Goal: Task Accomplishment & Management: Complete application form

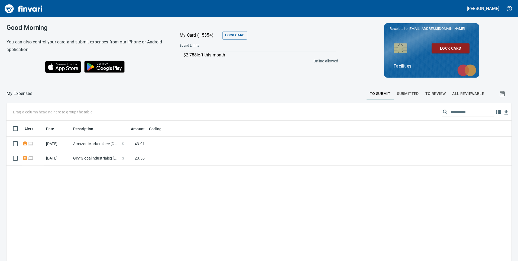
scroll to position [197, 497]
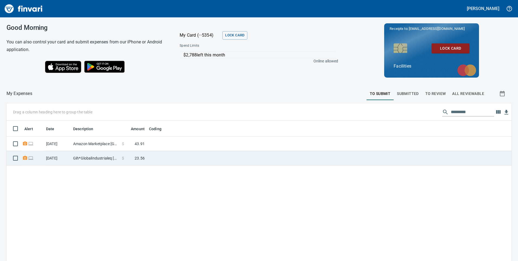
click at [183, 160] on td at bounding box center [215, 158] width 136 height 14
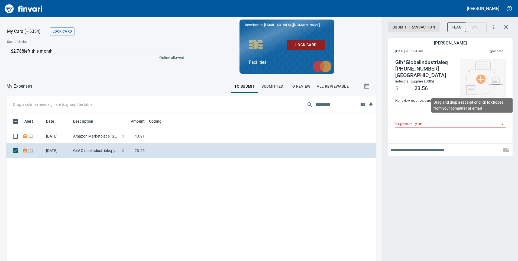
scroll to position [197, 362]
click at [480, 82] on img at bounding box center [483, 78] width 41 height 33
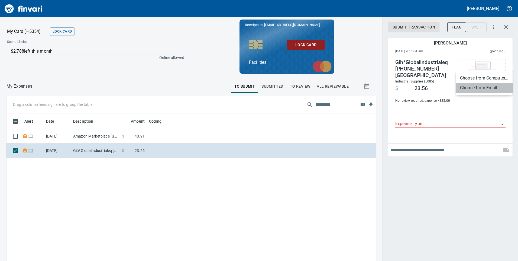
click at [480, 85] on li "Choose from Email..." at bounding box center [484, 88] width 57 height 10
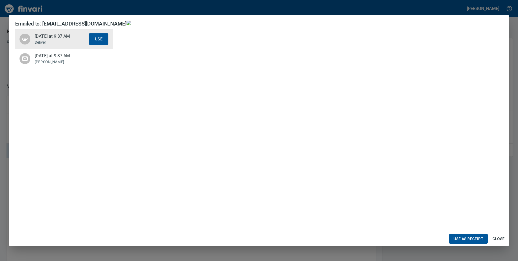
click at [42, 59] on p "Samuel" at bounding box center [62, 61] width 54 height 5
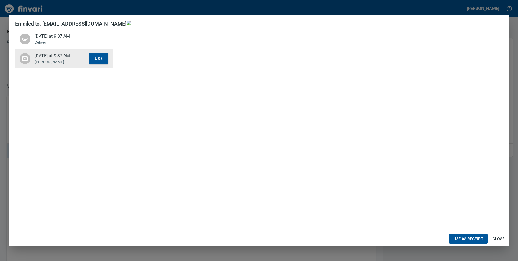
click at [46, 41] on p "Deliver" at bounding box center [62, 42] width 54 height 5
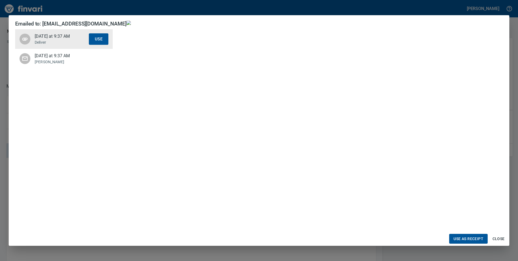
click at [495, 239] on span "Close" at bounding box center [498, 238] width 13 height 7
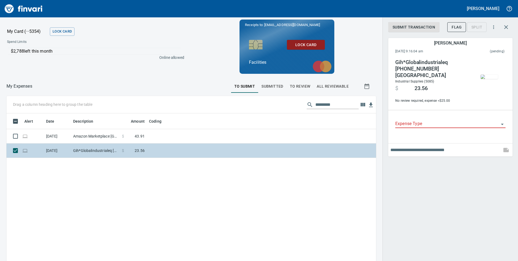
scroll to position [197, 362]
click at [213, 151] on td at bounding box center [215, 150] width 136 height 14
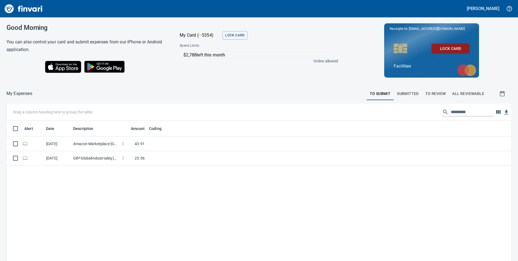
scroll to position [197, 496]
click at [159, 162] on td at bounding box center [215, 158] width 136 height 14
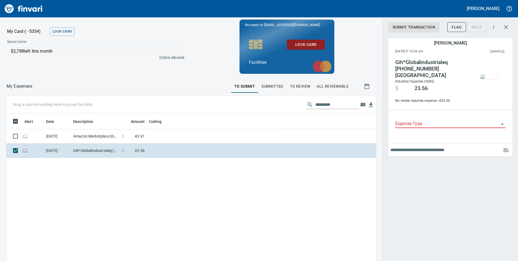
scroll to position [197, 362]
click at [493, 79] on img "button" at bounding box center [489, 77] width 17 height 4
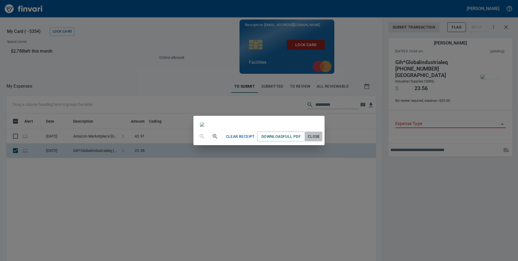
click at [320, 140] on span "Close" at bounding box center [313, 136] width 13 height 7
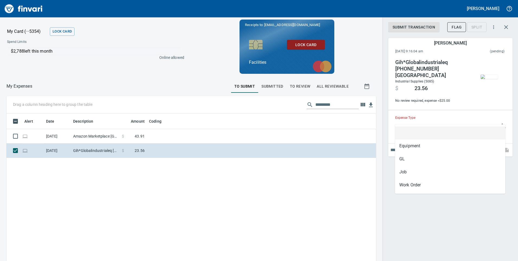
click at [412, 120] on input "Expense Type" at bounding box center [448, 124] width 104 height 8
click at [403, 159] on li "GL" at bounding box center [450, 158] width 110 height 13
type input "**"
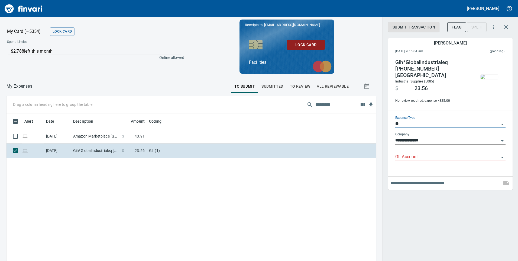
click at [404, 153] on input "GL Account" at bounding box center [448, 157] width 104 height 8
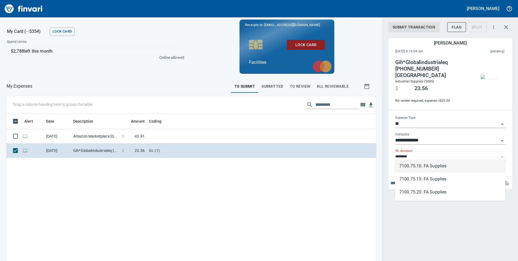
click at [432, 165] on li "7100.75.10: FA Supplies" at bounding box center [450, 165] width 110 height 13
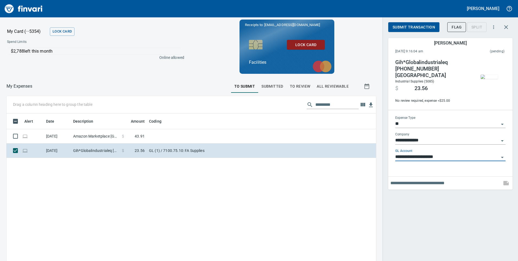
type input "**********"
click at [412, 25] on span "Submit Transaction" at bounding box center [414, 27] width 43 height 7
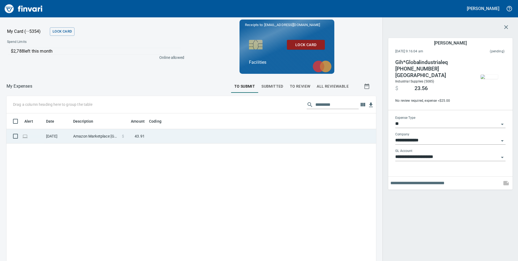
click at [195, 137] on td at bounding box center [215, 136] width 136 height 14
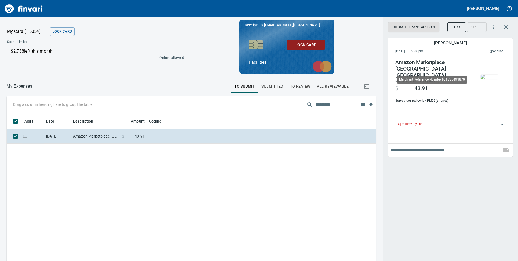
scroll to position [197, 362]
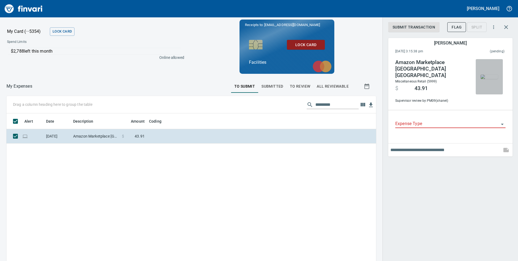
click at [487, 75] on img "button" at bounding box center [489, 77] width 17 height 4
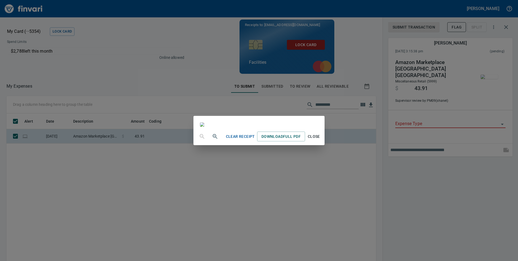
click at [320, 140] on span "Close" at bounding box center [313, 136] width 13 height 7
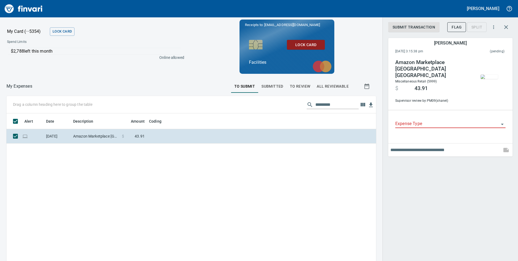
click at [415, 111] on div "Expense Type" at bounding box center [450, 124] width 119 height 27
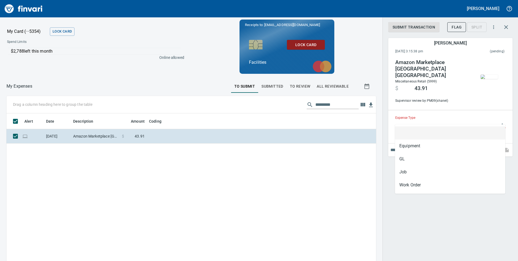
click at [414, 120] on input "Expense Type" at bounding box center [448, 124] width 104 height 8
click at [406, 160] on li "GL" at bounding box center [450, 158] width 110 height 13
type input "**"
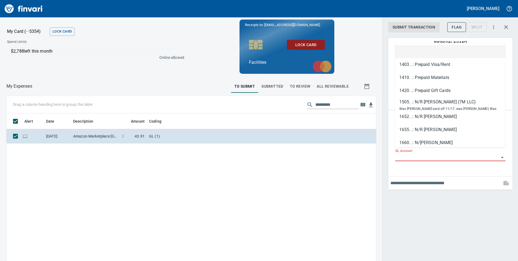
click at [408, 153] on input "GL Account" at bounding box center [448, 157] width 104 height 8
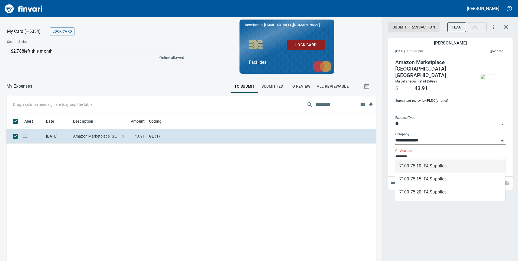
click at [431, 163] on li "7100.75.10: FA Supplies" at bounding box center [450, 165] width 110 height 13
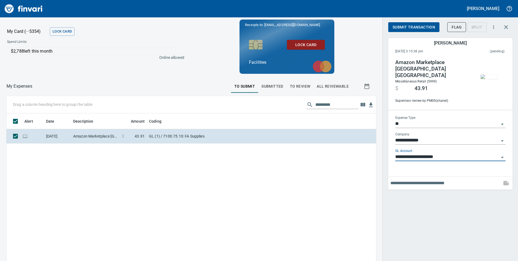
type input "**********"
click at [414, 22] on button "Submit Transaction" at bounding box center [414, 27] width 51 height 10
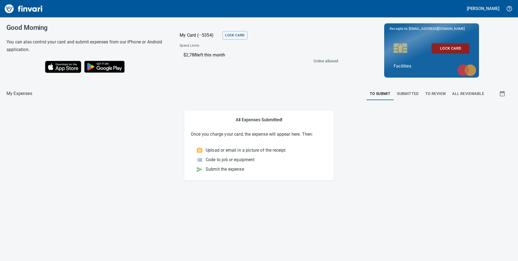
click at [407, 94] on span "Submitted" at bounding box center [408, 93] width 22 height 7
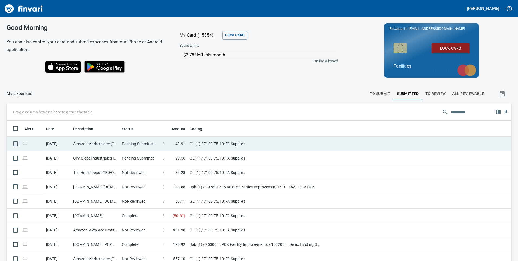
scroll to position [197, 493]
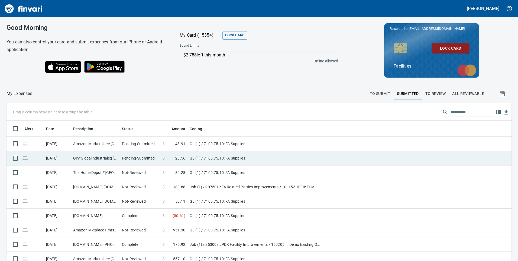
click at [285, 160] on td "GL (1) / 7100.75.10: FA Supplies" at bounding box center [256, 158] width 136 height 14
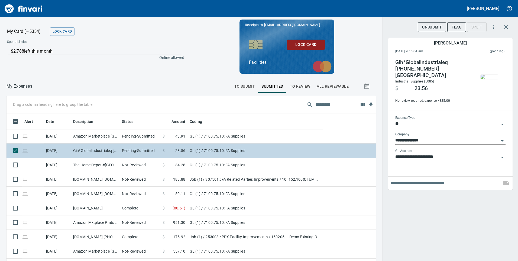
scroll to position [197, 358]
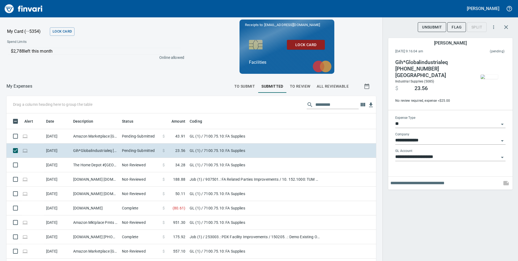
click at [437, 28] on span "Unsubmit" at bounding box center [432, 27] width 20 height 7
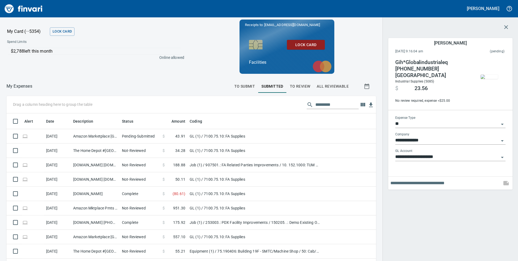
click at [502, 121] on icon "Open" at bounding box center [502, 124] width 7 height 7
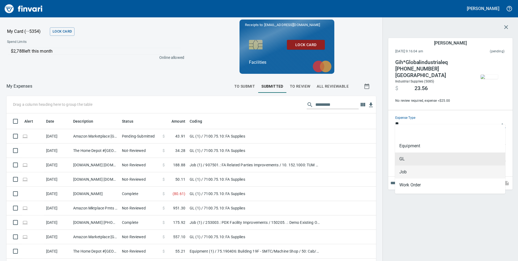
click at [403, 172] on li "Job" at bounding box center [450, 171] width 110 height 13
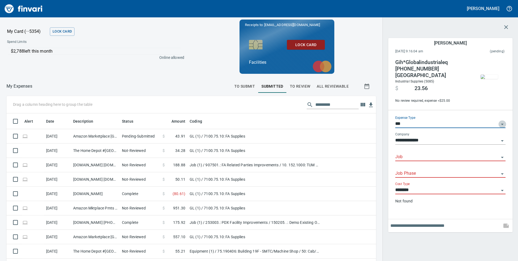
click at [506, 120] on button "Open" at bounding box center [503, 124] width 8 height 8
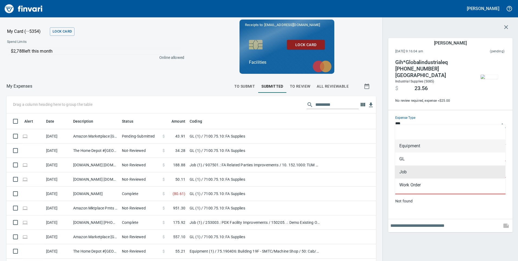
click at [422, 147] on li "Equipment" at bounding box center [450, 145] width 110 height 13
type input "*********"
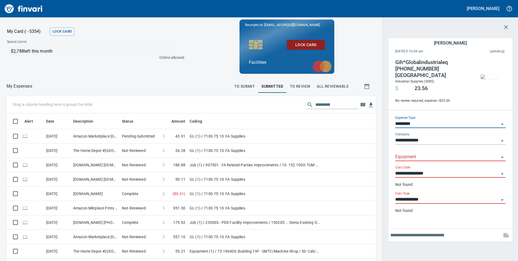
click at [502, 157] on icon "Open" at bounding box center [502, 157] width 3 height 1
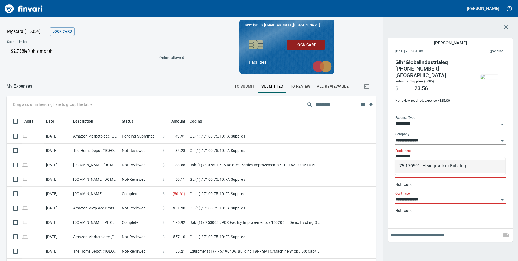
type input "*********"
drag, startPoint x: 387, startPoint y: 161, endPoint x: 500, endPoint y: 152, distance: 112.9
click at [500, 154] on icon "Open" at bounding box center [502, 157] width 7 height 7
click at [454, 168] on li "75.170501: Headquarters Building" at bounding box center [450, 165] width 110 height 13
type input "**********"
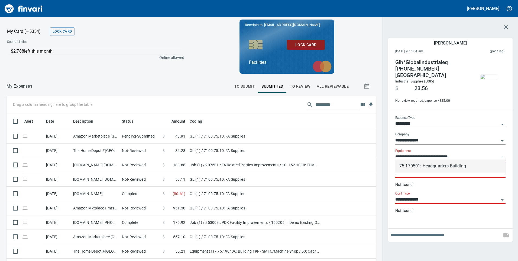
type input "**********"
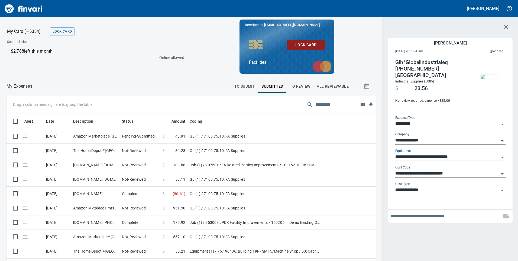
type input "**********"
click at [441, 186] on input "**********" at bounding box center [448, 190] width 104 height 8
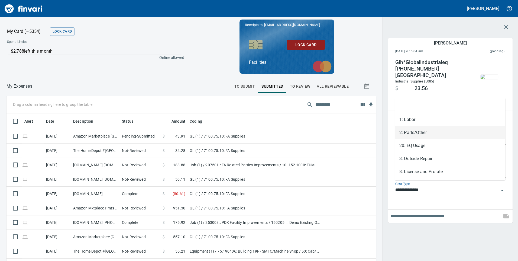
click at [464, 241] on div "**********" at bounding box center [451, 130] width 136 height 261
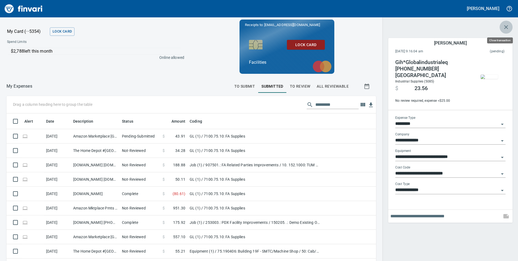
click at [510, 26] on button "button" at bounding box center [506, 27] width 13 height 13
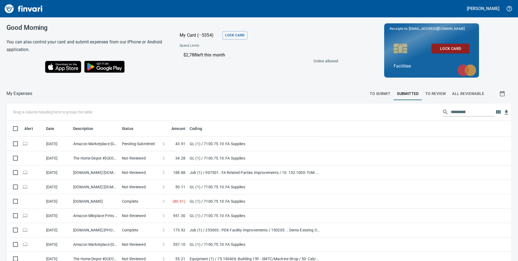
scroll to position [197, 492]
click at [376, 93] on span "To Submit" at bounding box center [380, 93] width 21 height 7
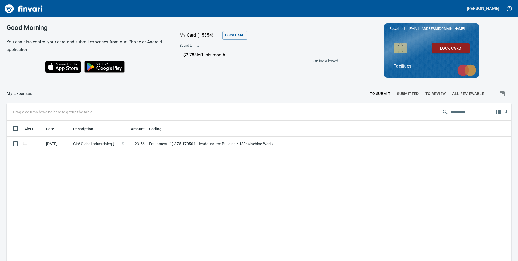
scroll to position [197, 497]
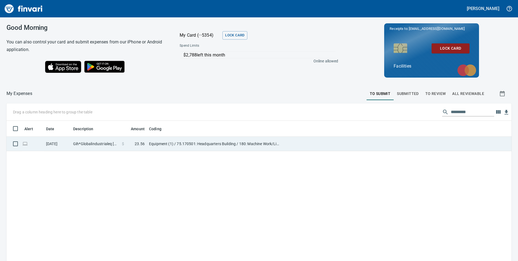
click at [306, 147] on td at bounding box center [396, 144] width 229 height 14
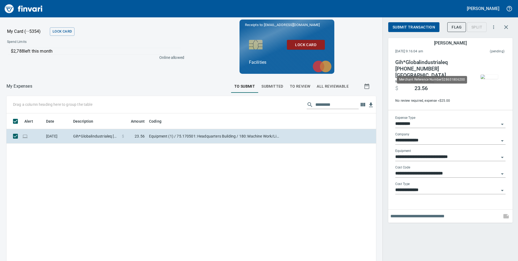
scroll to position [197, 362]
click at [413, 27] on span "Submit Transaction" at bounding box center [414, 27] width 43 height 7
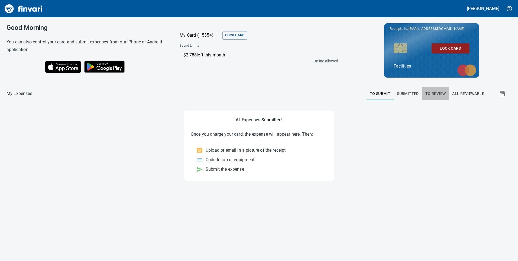
click at [442, 94] on span "To Review" at bounding box center [436, 93] width 21 height 7
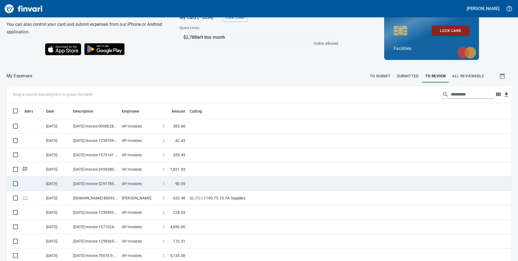
scroll to position [27, 0]
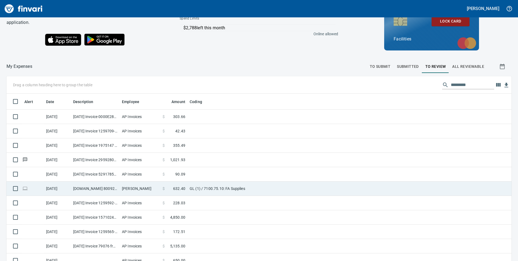
click at [264, 191] on td "GL (1) / 7100.75.10: FA Supplies" at bounding box center [256, 188] width 136 height 14
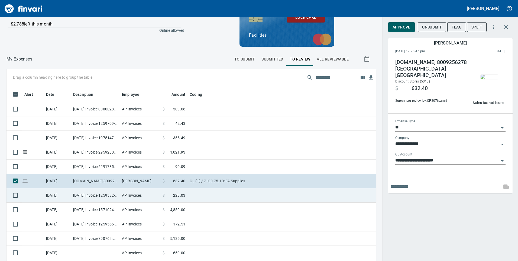
scroll to position [197, 362]
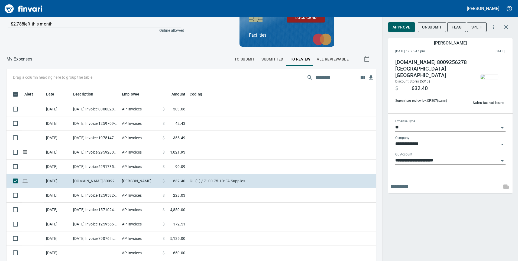
click at [489, 78] on img "button" at bounding box center [489, 77] width 17 height 4
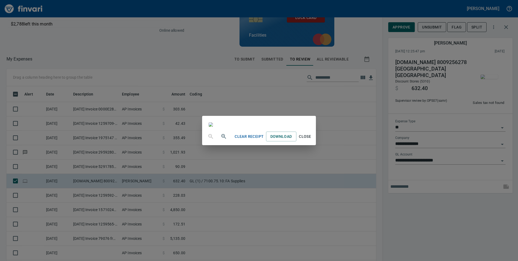
scroll to position [27, 0]
click at [312, 140] on span "Close" at bounding box center [305, 136] width 13 height 7
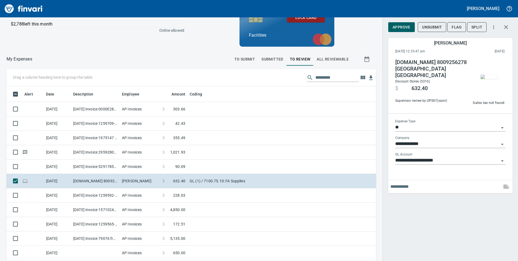
scroll to position [197, 362]
click at [401, 27] on span "Approve" at bounding box center [402, 27] width 18 height 7
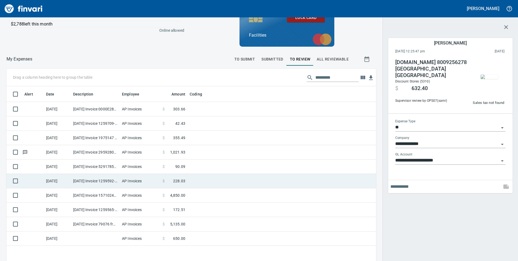
scroll to position [54, 0]
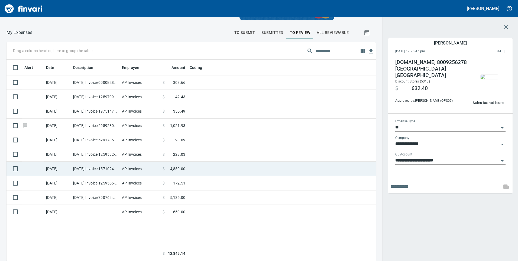
click at [260, 174] on td at bounding box center [256, 169] width 136 height 14
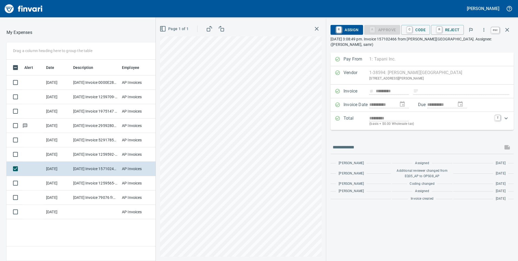
scroll to position [197, 362]
click at [509, 28] on icon "button" at bounding box center [508, 30] width 4 height 4
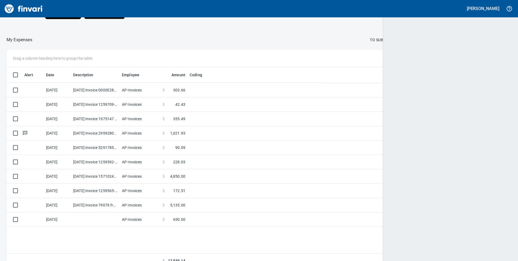
scroll to position [197, 496]
